Goal: Information Seeking & Learning: Learn about a topic

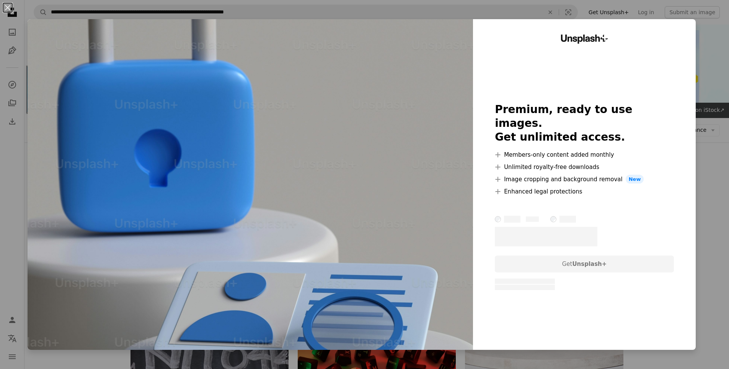
scroll to position [498, 0]
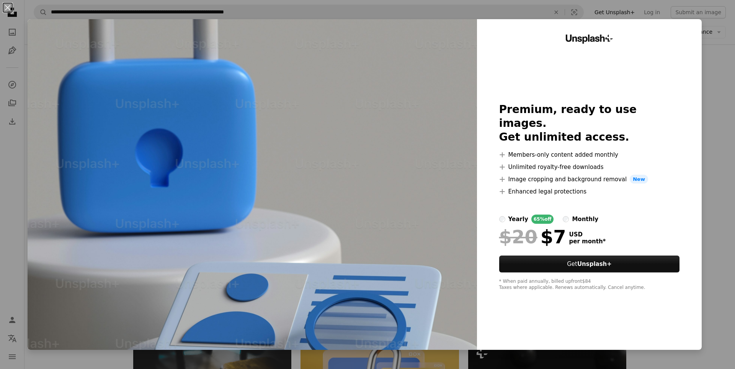
click at [702, 51] on div "An X shape Unsplash+ Premium, ready to use images. Get unlimited access. A plus…" at bounding box center [367, 184] width 735 height 369
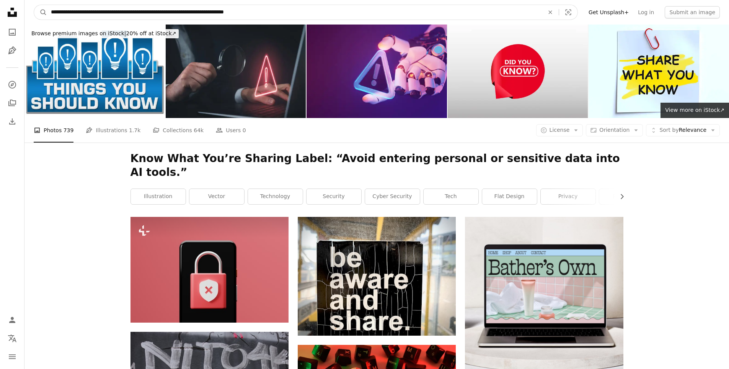
drag, startPoint x: 272, startPoint y: 15, endPoint x: -91, endPoint y: -7, distance: 363.3
type input "**********"
click button "A magnifying glass" at bounding box center [40, 12] width 13 height 15
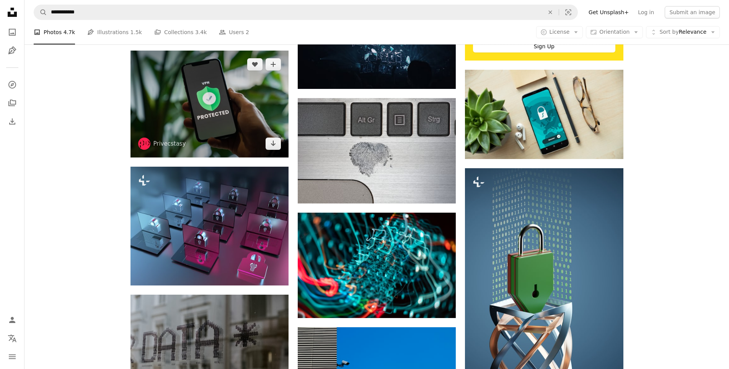
scroll to position [306, 0]
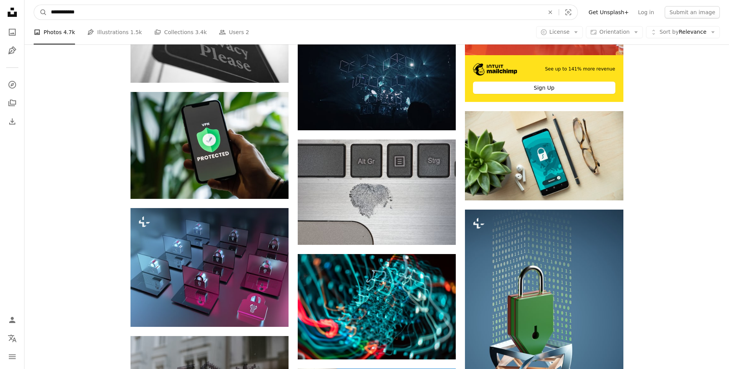
drag, startPoint x: 81, startPoint y: 11, endPoint x: 20, endPoint y: 8, distance: 61.4
